Goal: Navigation & Orientation: Find specific page/section

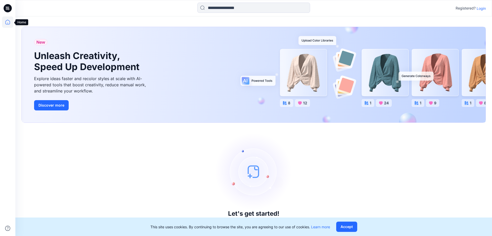
click at [8, 21] on icon at bounding box center [7, 21] width 11 height 11
click at [480, 9] on p "Login" at bounding box center [481, 8] width 9 height 5
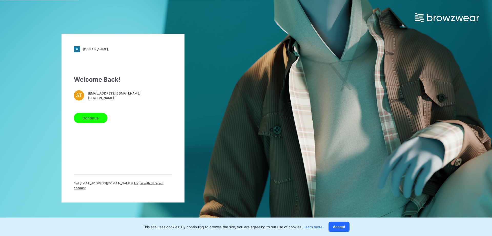
click at [92, 121] on button "Continue" at bounding box center [91, 118] width 34 height 10
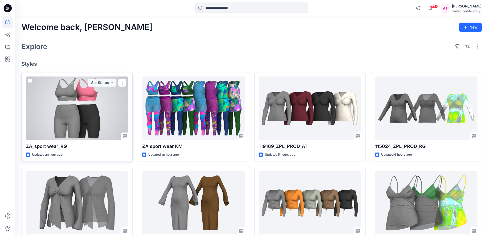
click at [86, 124] on div at bounding box center [77, 107] width 103 height 63
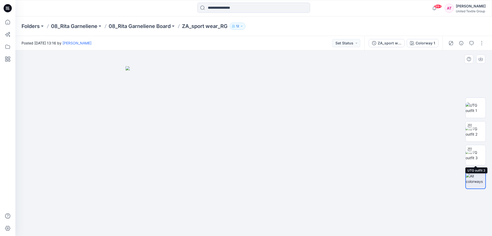
drag, startPoint x: 474, startPoint y: 152, endPoint x: 381, endPoint y: 142, distance: 93.6
click at [474, 152] on img at bounding box center [476, 154] width 20 height 11
drag, startPoint x: 298, startPoint y: 226, endPoint x: 234, endPoint y: 133, distance: 113.4
click at [233, 228] on icon at bounding box center [254, 220] width 155 height 19
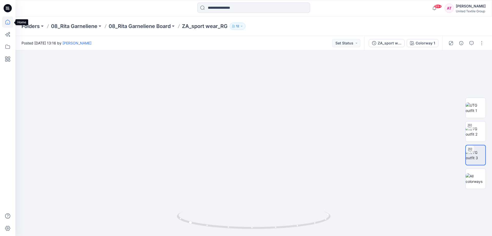
click at [8, 23] on icon at bounding box center [7, 23] width 0 height 1
